Goal: Task Accomplishment & Management: Manage account settings

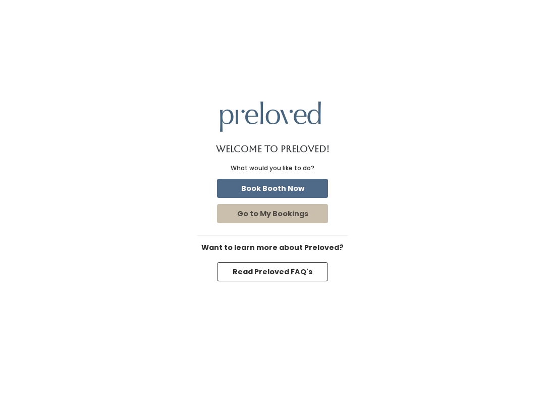
click at [264, 184] on button "Book Booth Now" at bounding box center [272, 188] width 111 height 19
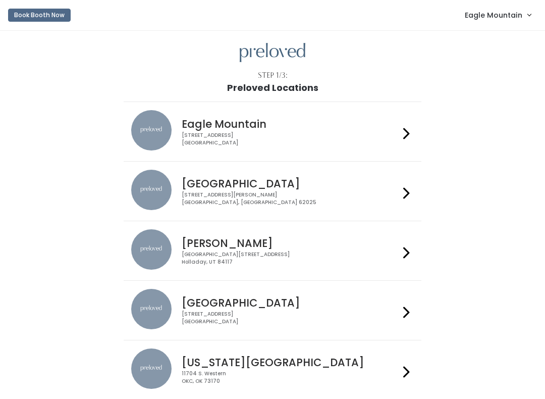
click at [508, 16] on span "Eagle Mountain" at bounding box center [494, 15] width 58 height 11
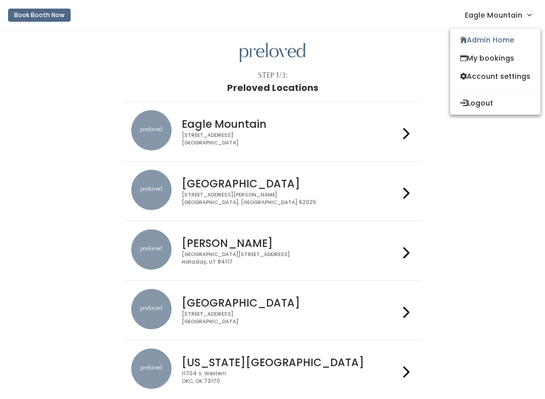
click at [502, 41] on link "Admin Home" at bounding box center [495, 40] width 90 height 18
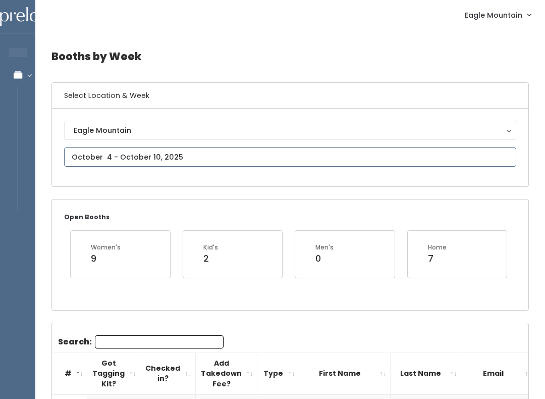
click at [178, 157] on input "text" at bounding box center [290, 156] width 452 height 19
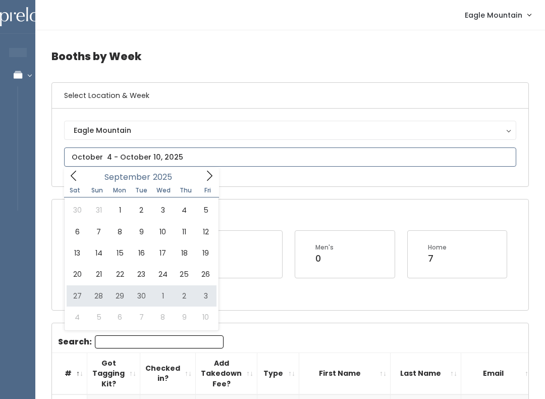
type input "[DATE] to [DATE]"
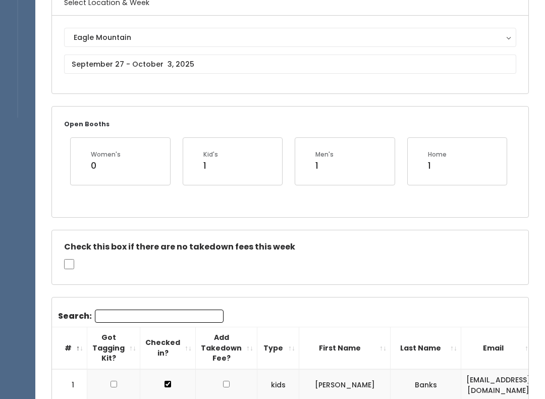
click at [152, 319] on input "Search:" at bounding box center [159, 315] width 129 height 13
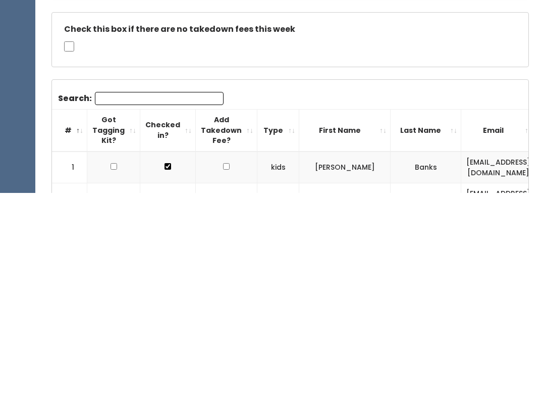
type input "C"
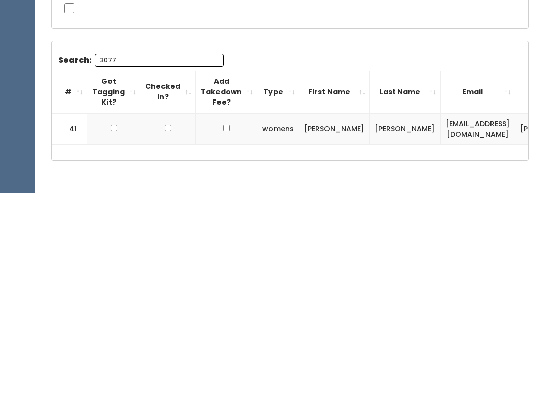
scroll to position [167, 0]
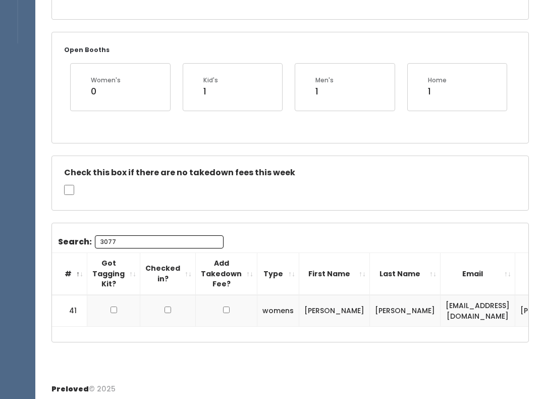
click at [145, 246] on input "3077" at bounding box center [159, 241] width 129 height 13
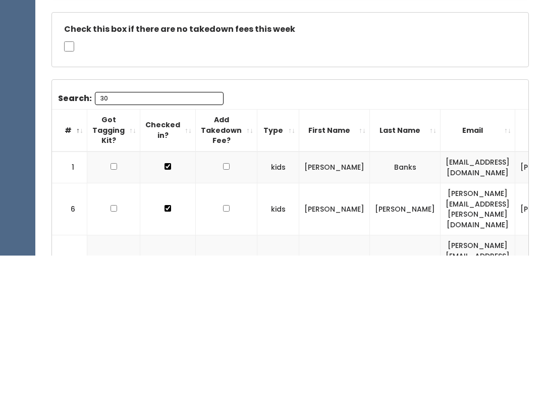
type input "3"
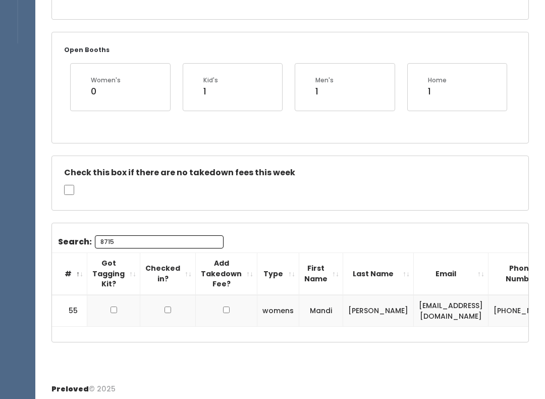
click at [144, 237] on input "8715" at bounding box center [159, 241] width 129 height 13
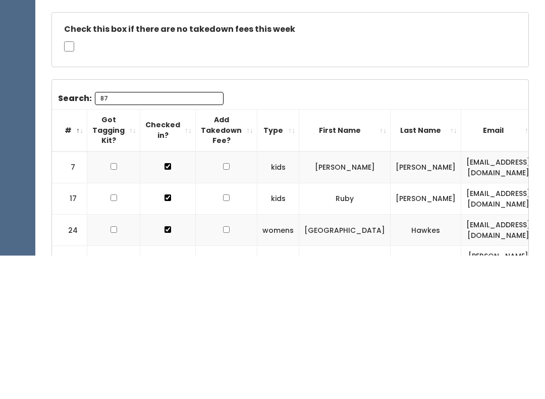
type input "8"
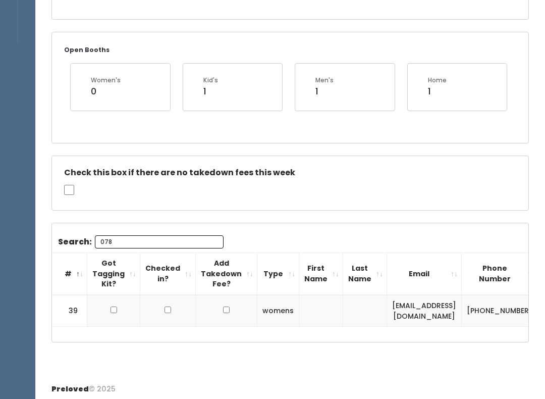
type input "0789"
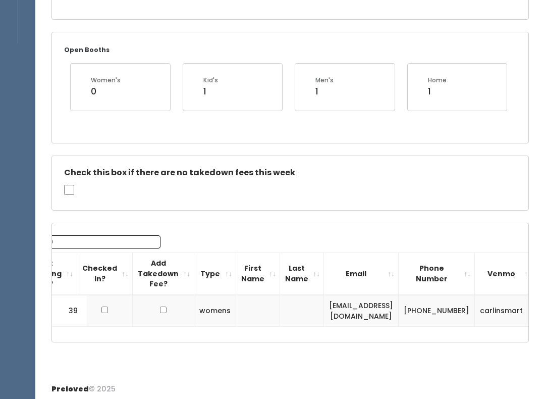
scroll to position [0, 63]
